Goal: Task Accomplishment & Management: Use online tool/utility

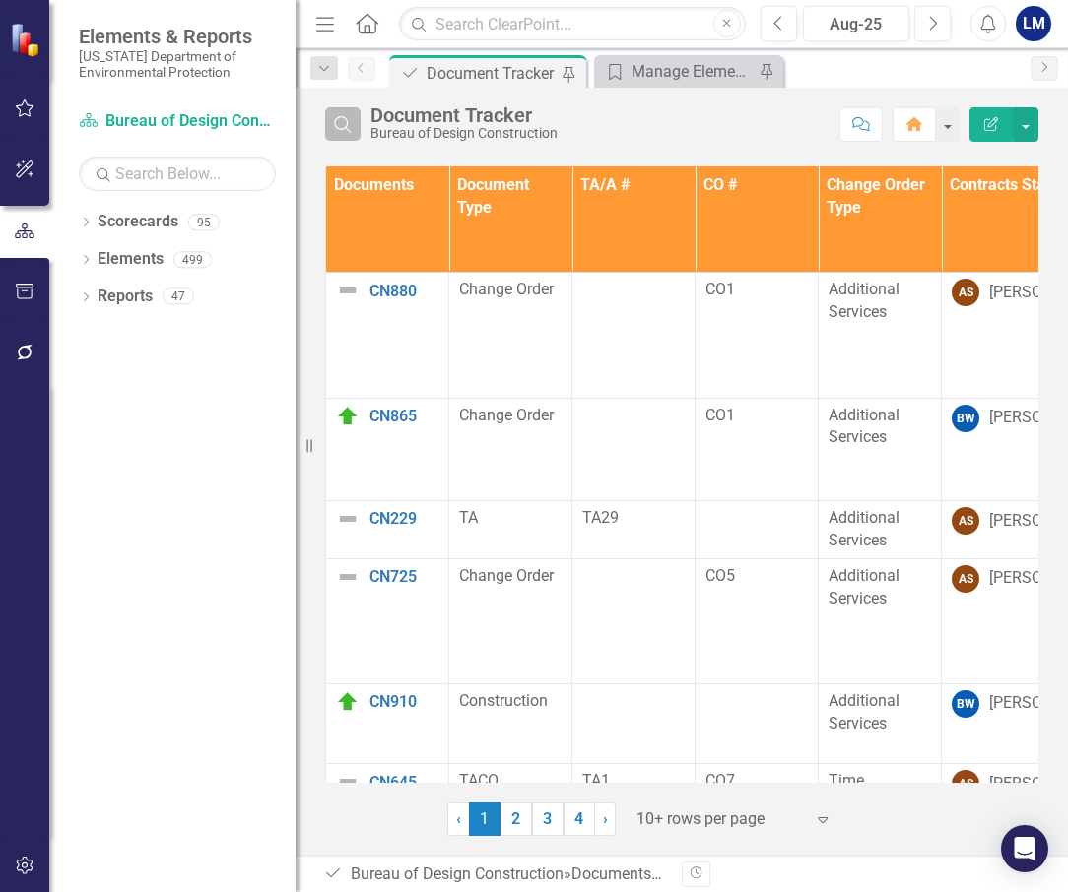
click at [346, 123] on icon "Search" at bounding box center [343, 124] width 22 height 18
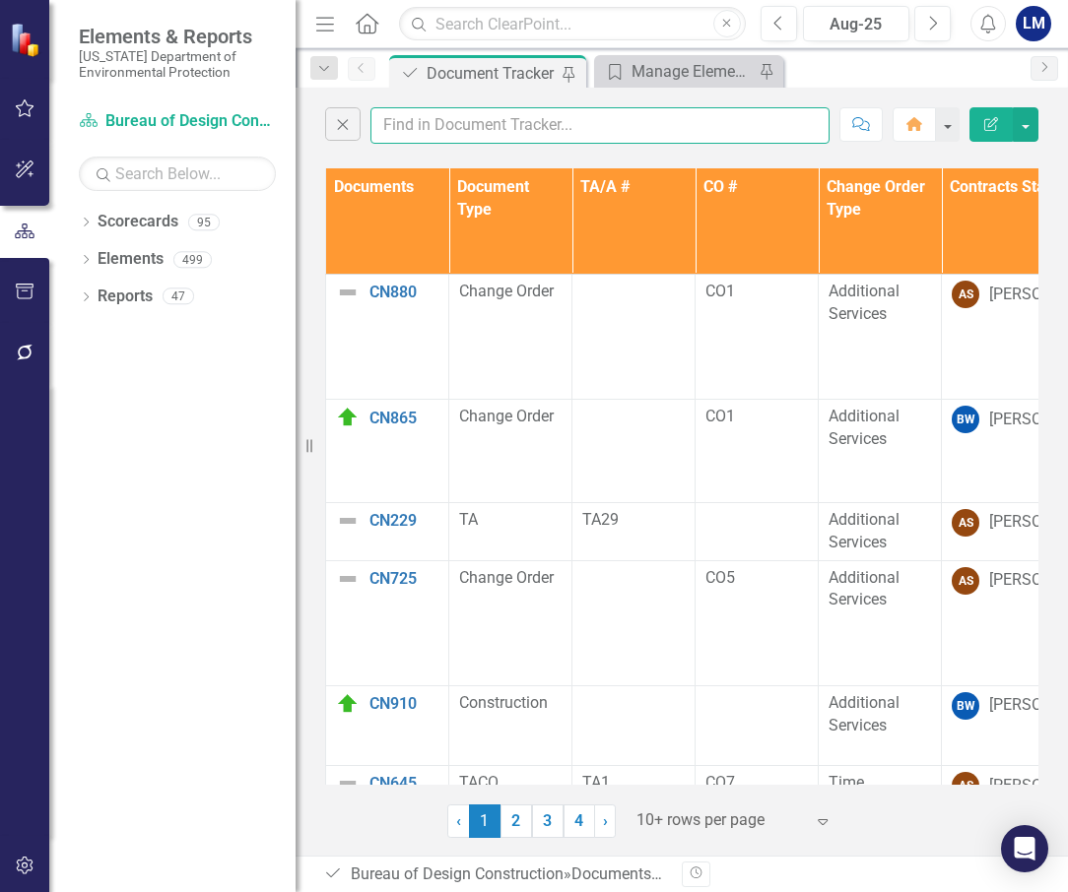
click at [425, 120] on input "text" at bounding box center [599, 125] width 459 height 36
type input "x"
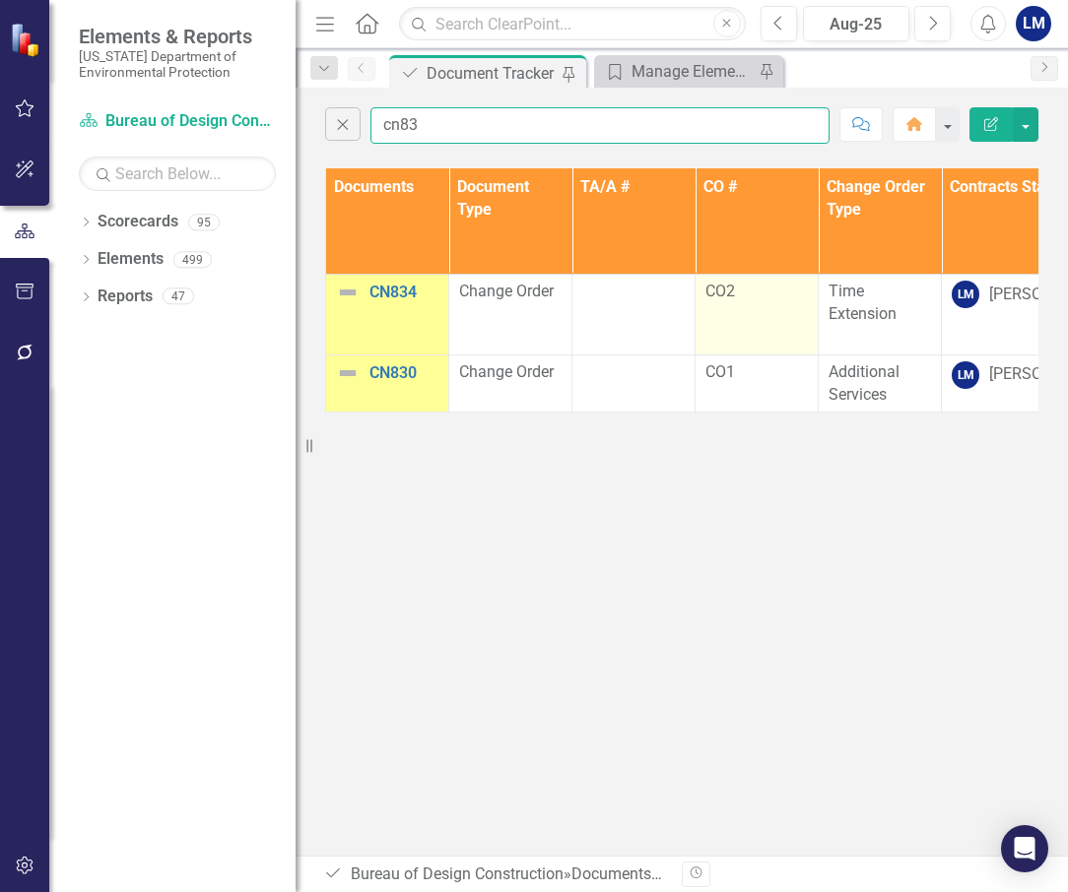
type input "cn83"
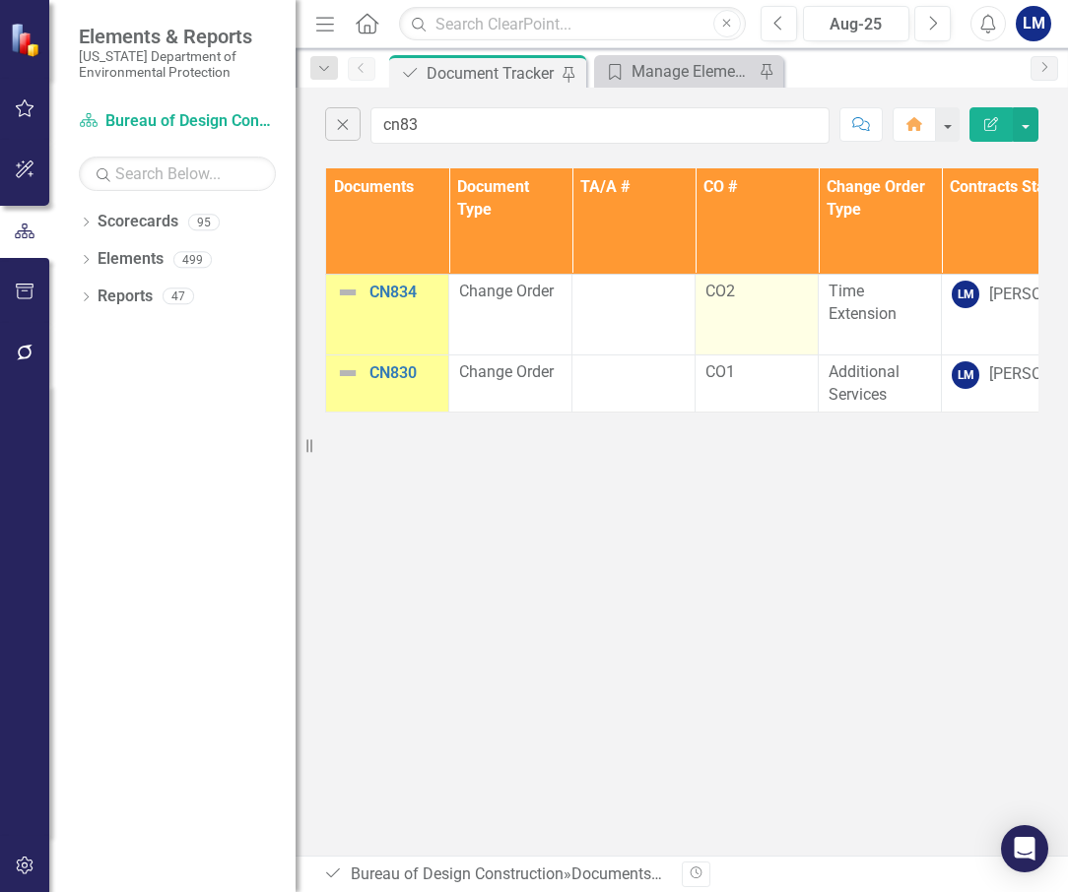
click at [757, 312] on td "CO2" at bounding box center [756, 315] width 123 height 81
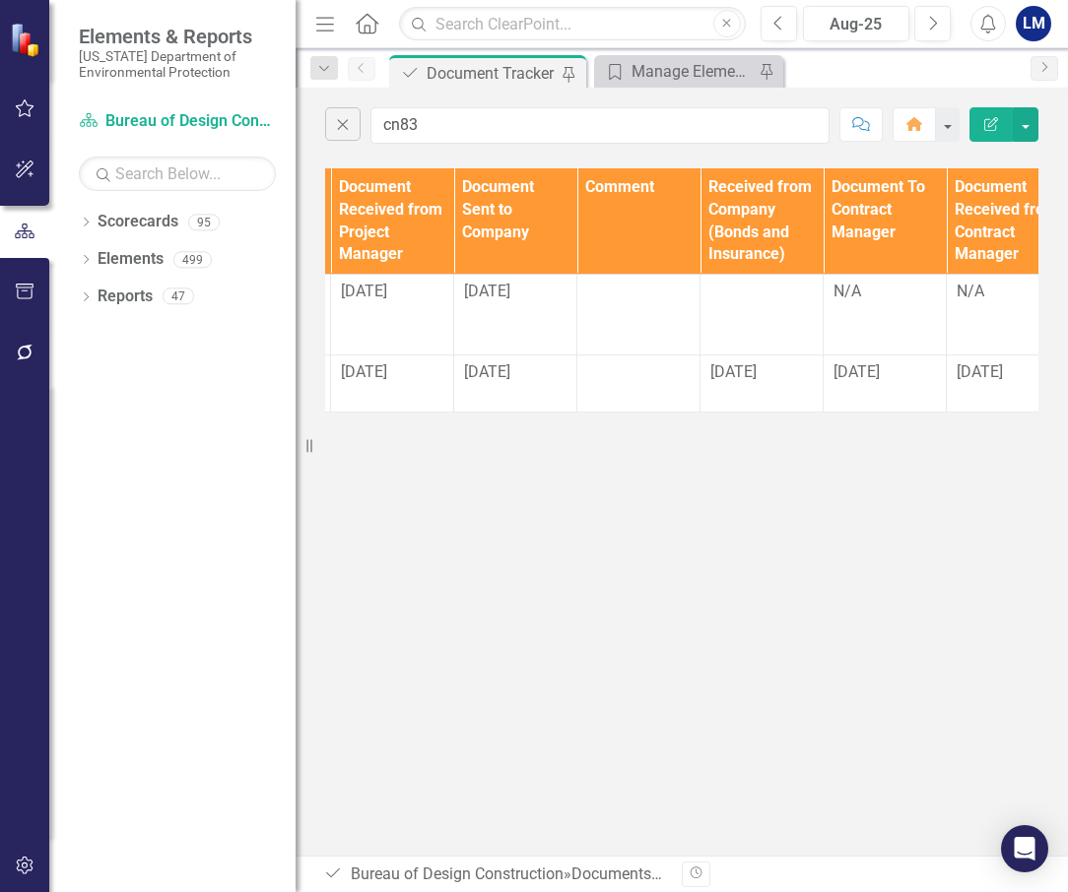
scroll to position [0, 2127]
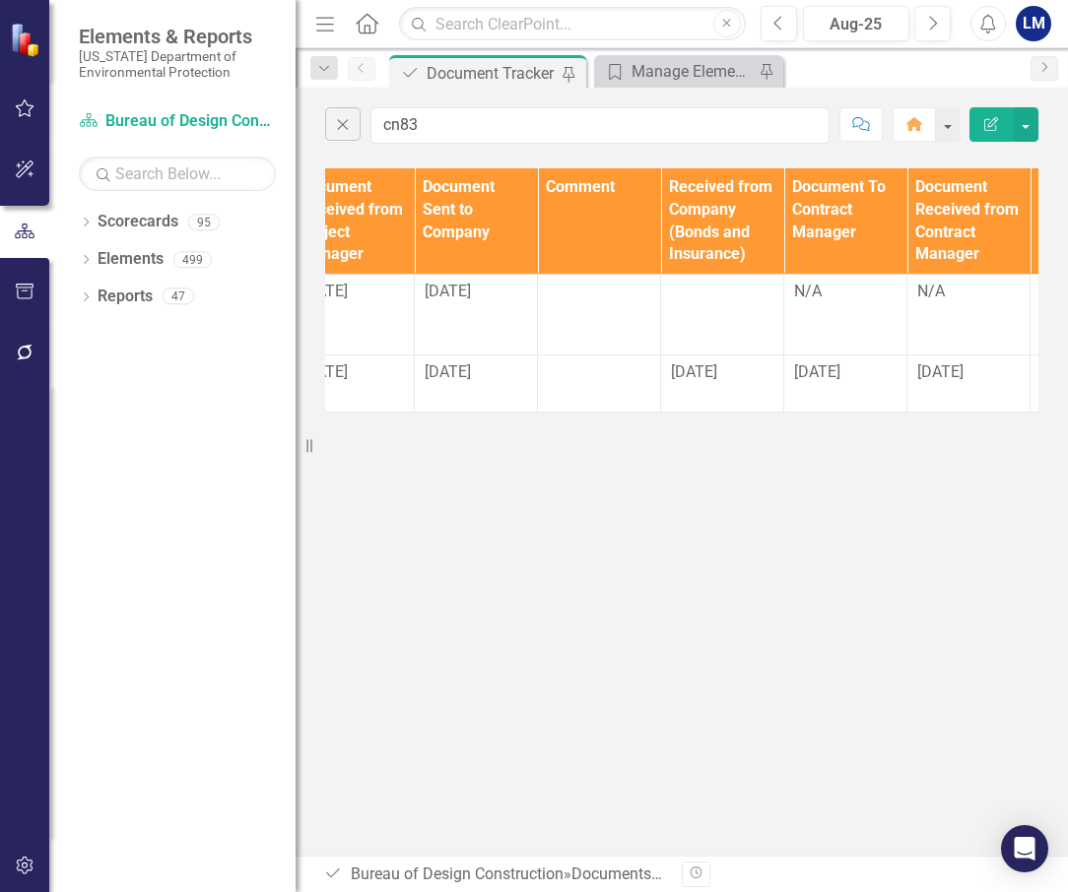
click at [893, 530] on div "Close cn83 Comment Home Edit Report Documents Document Type TA/A # CO # Change …" at bounding box center [681, 472] width 772 height 768
click at [710, 289] on div at bounding box center [722, 293] width 102 height 24
click at [710, 295] on div at bounding box center [722, 293] width 102 height 24
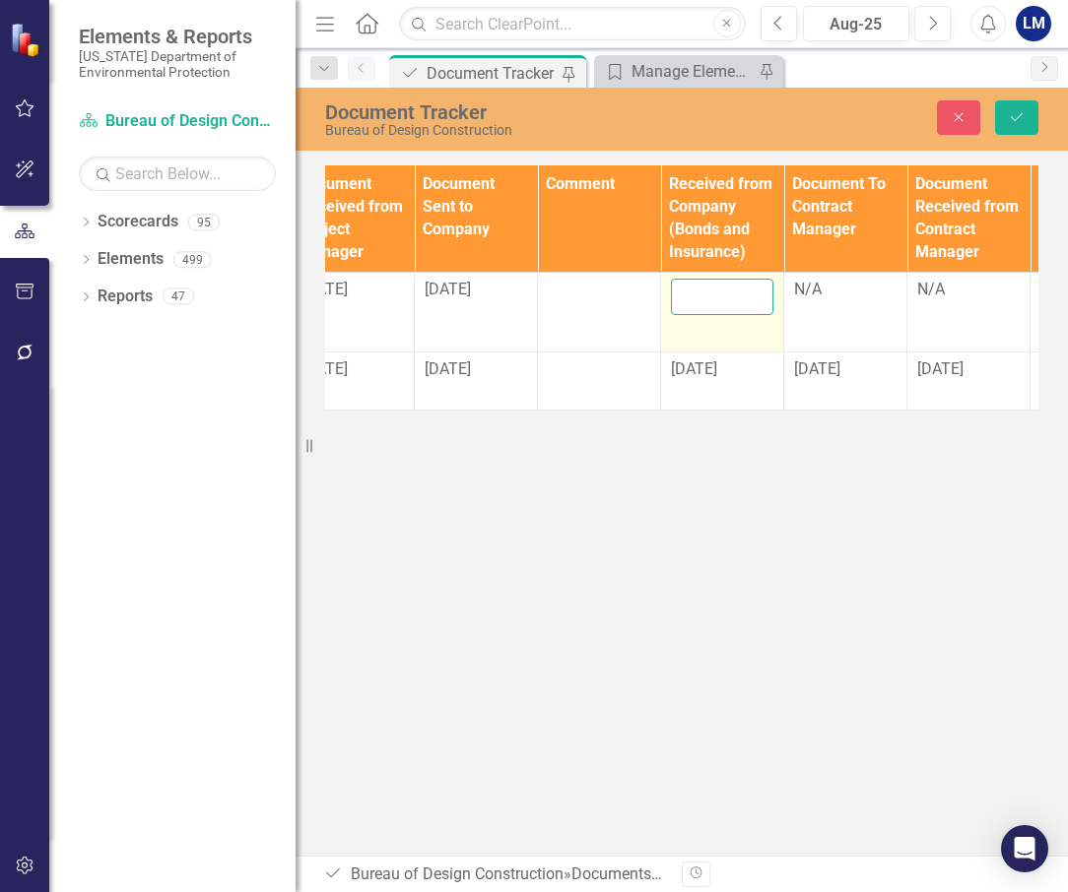
click at [710, 295] on input "text" at bounding box center [722, 297] width 102 height 36
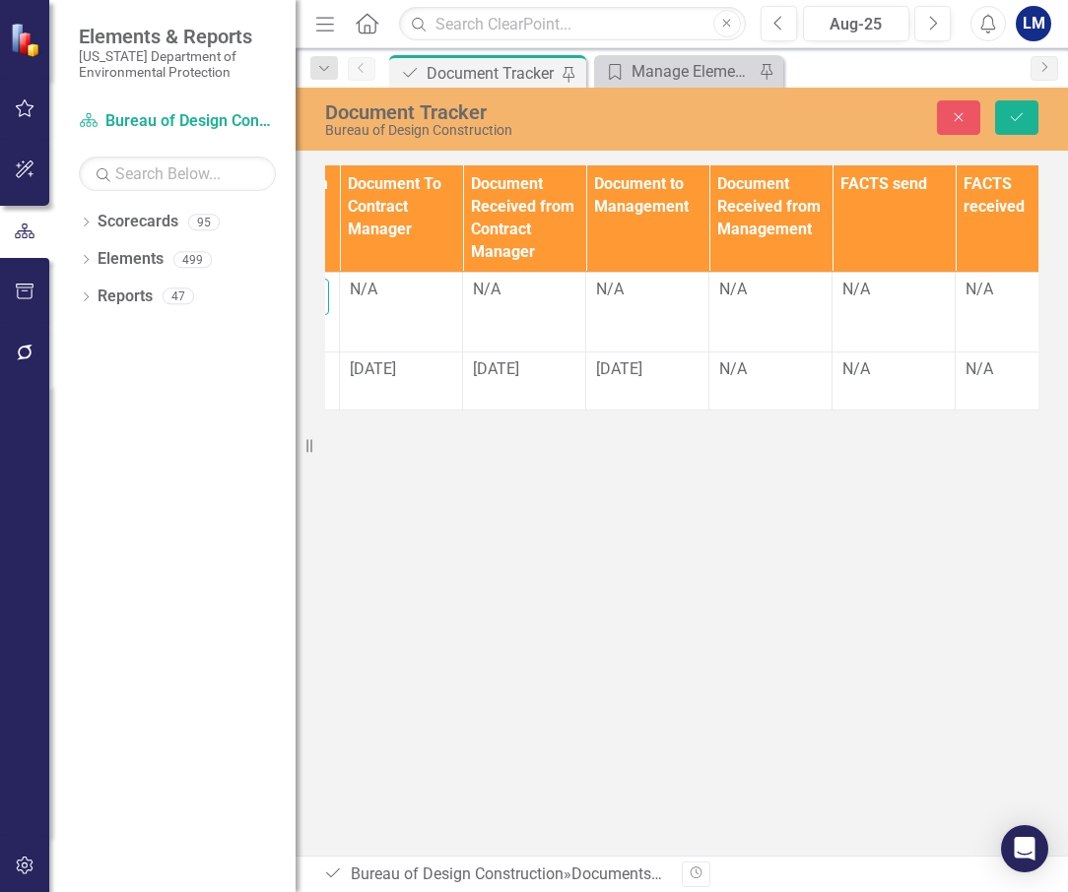
scroll to position [0, 2335]
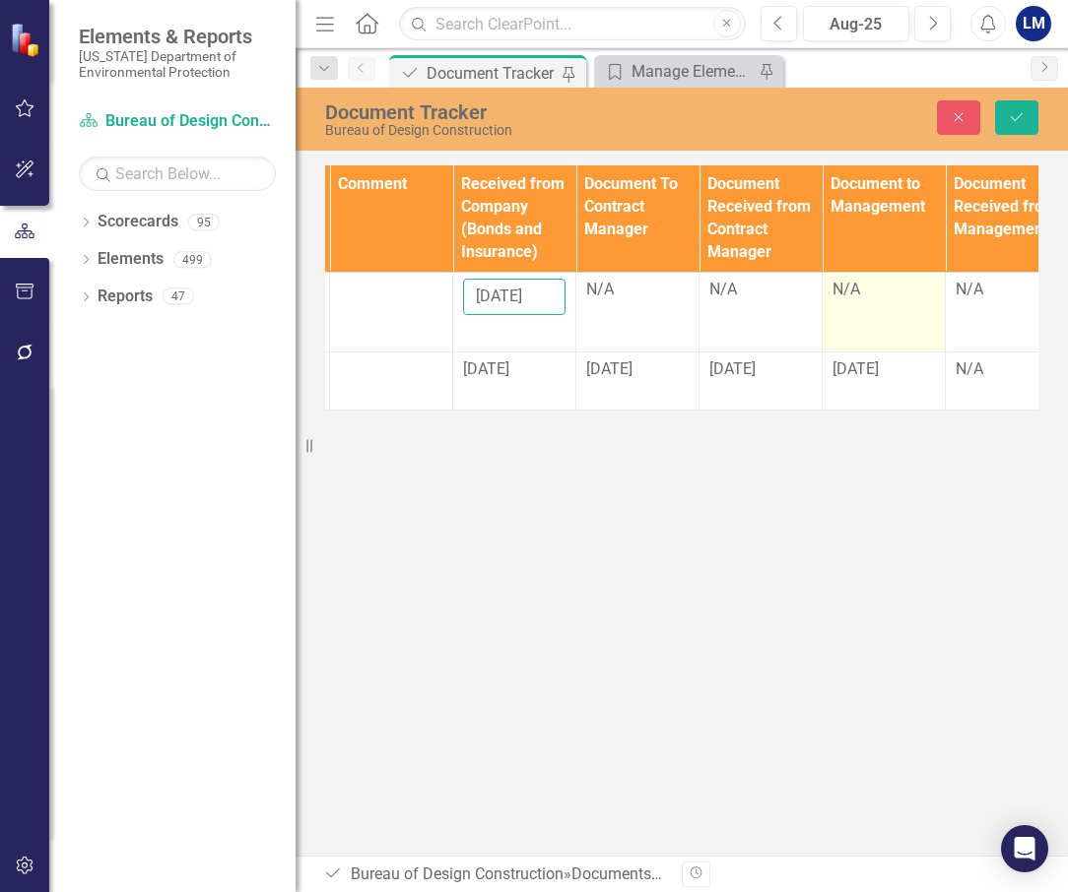
type input "[DATE]"
click at [883, 290] on div "N/A" at bounding box center [883, 290] width 102 height 23
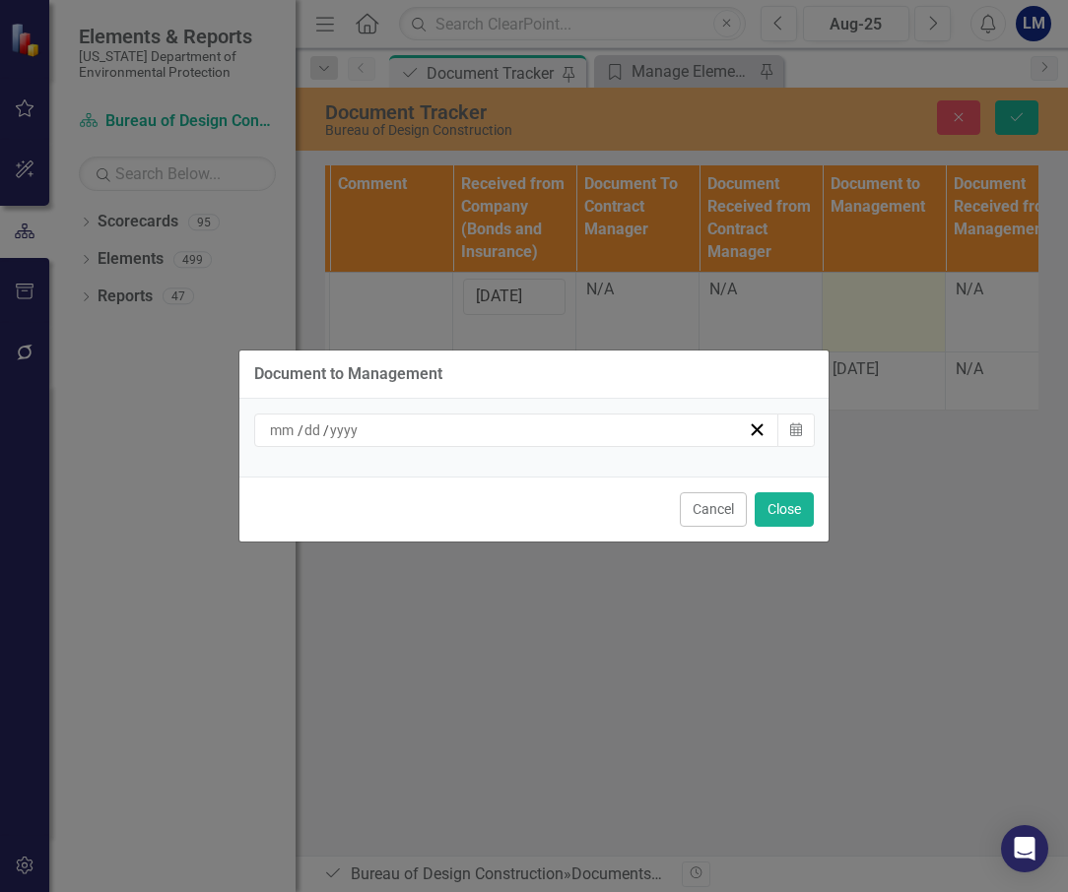
click at [883, 290] on div "Document to Management / / Calendar Cancel Close" at bounding box center [534, 446] width 1068 height 892
click at [799, 434] on icon "Calendar" at bounding box center [796, 430] width 12 height 14
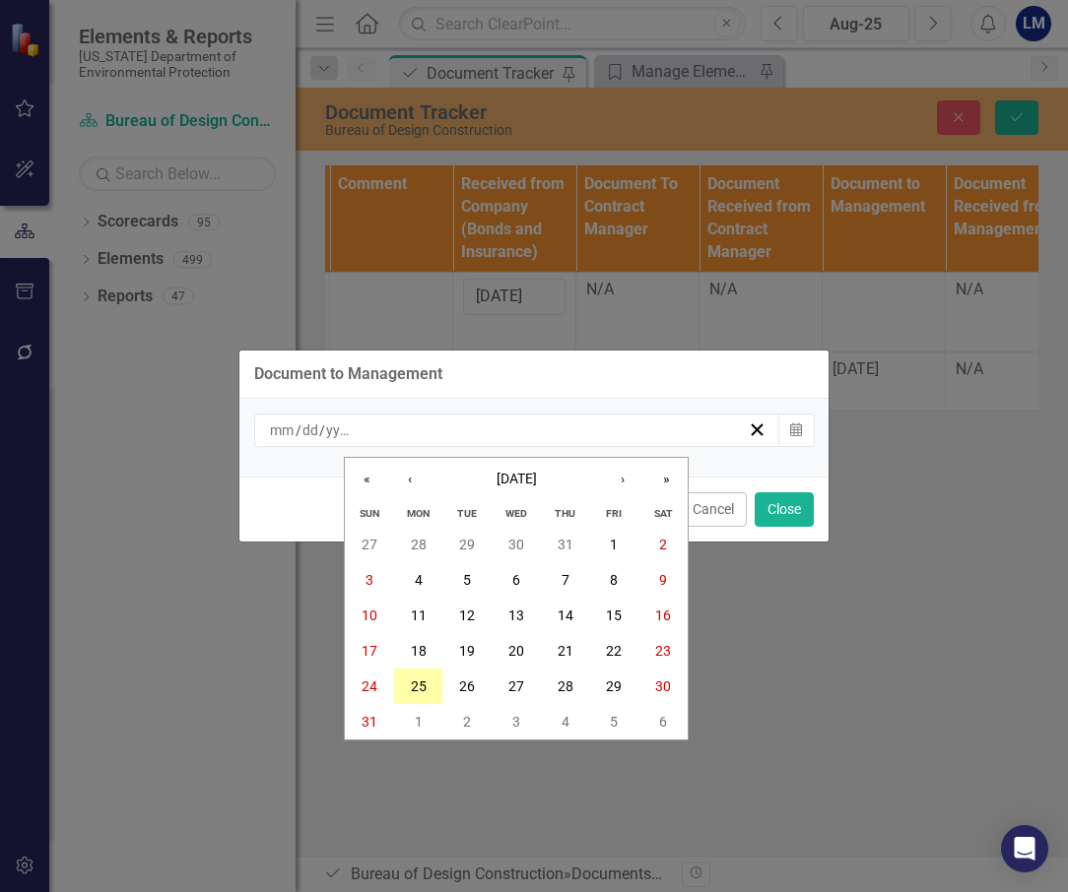
click at [419, 679] on abbr "25" at bounding box center [419, 687] width 16 height 16
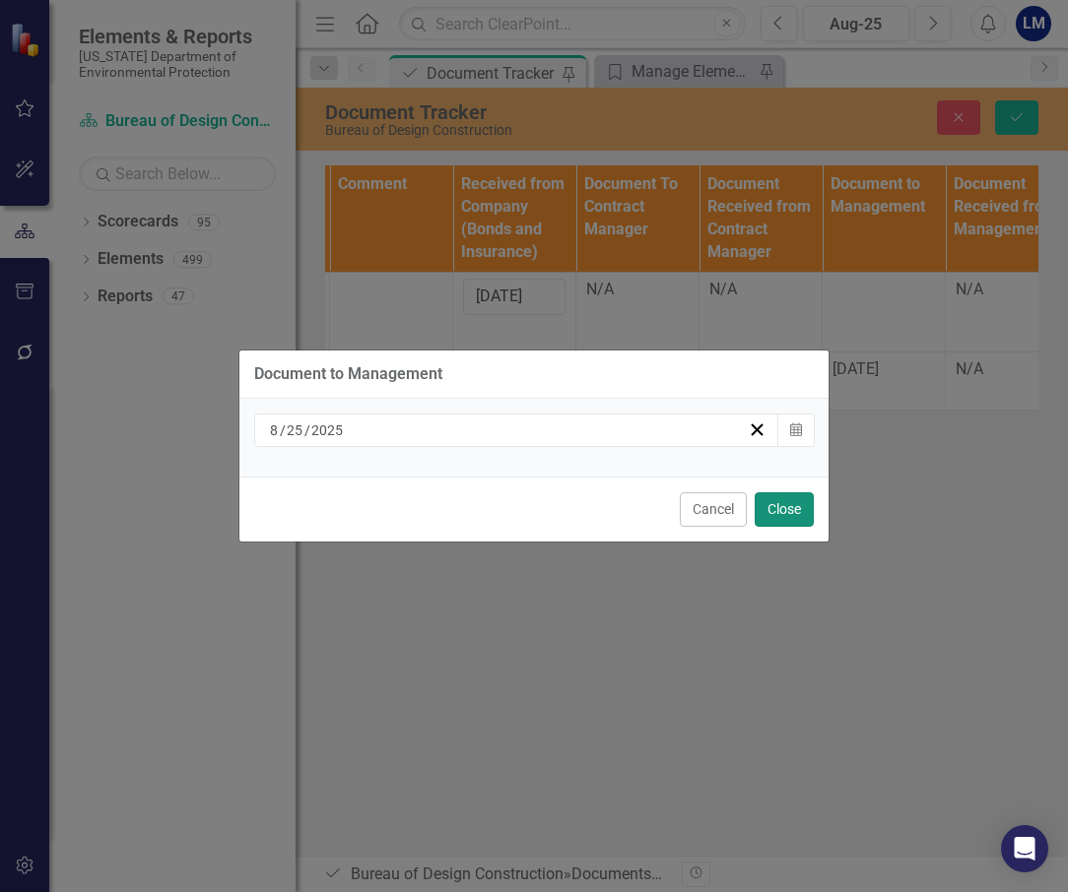
click at [782, 505] on button "Close" at bounding box center [783, 509] width 59 height 34
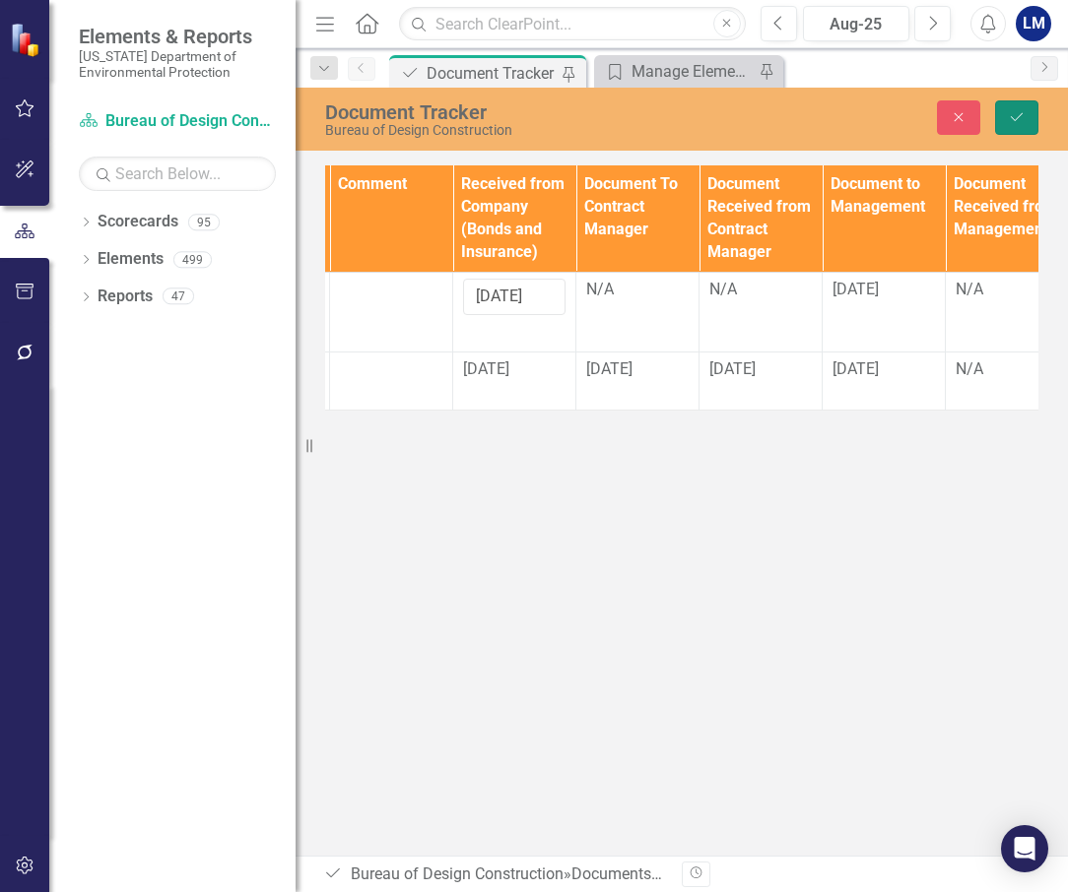
click at [1020, 110] on icon "Save" at bounding box center [1016, 117] width 18 height 14
